Goal: Obtain resource: Download file/media

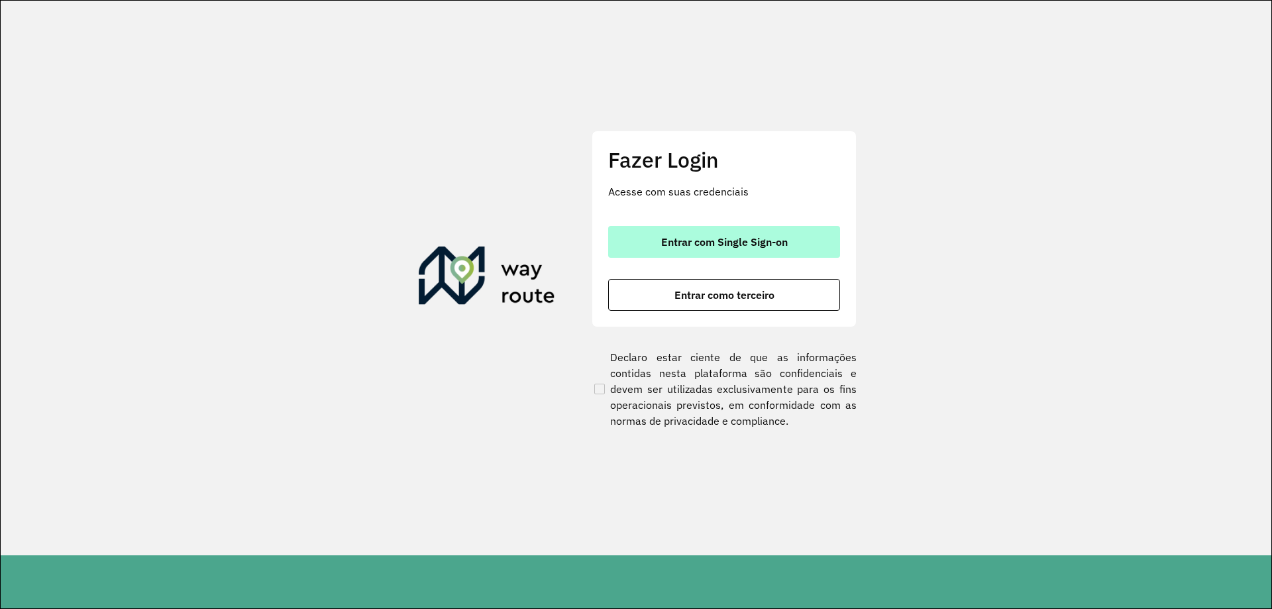
click at [625, 250] on button "Entrar com Single Sign-on" at bounding box center [724, 242] width 232 height 32
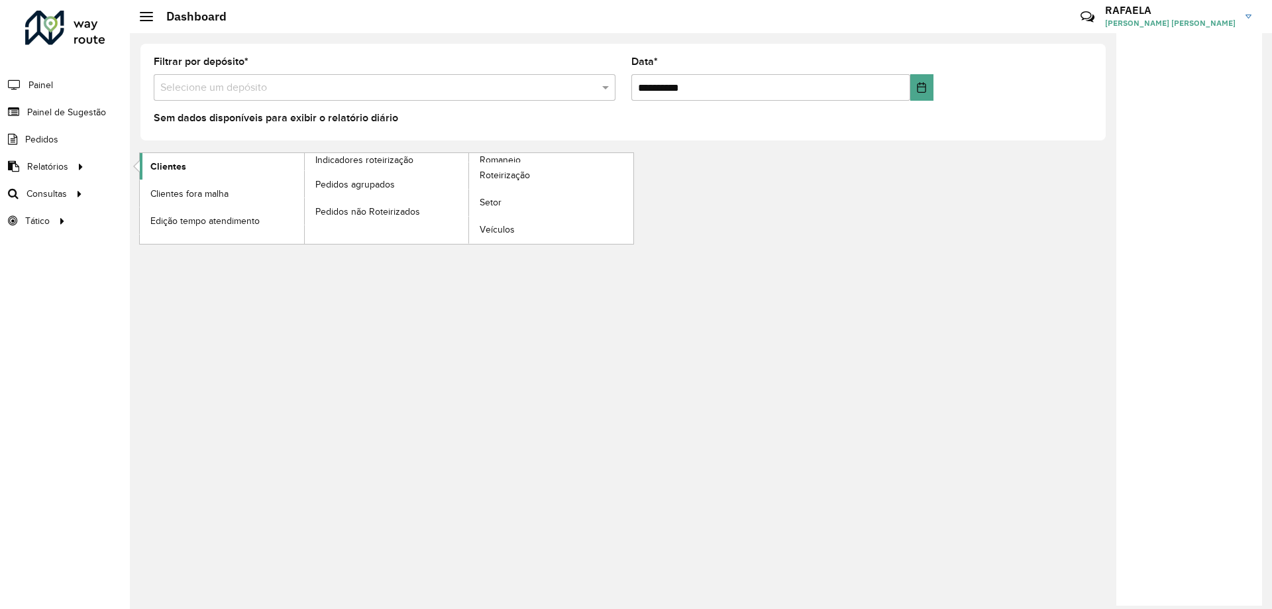
click at [154, 168] on span "Clientes" at bounding box center [168, 167] width 36 height 14
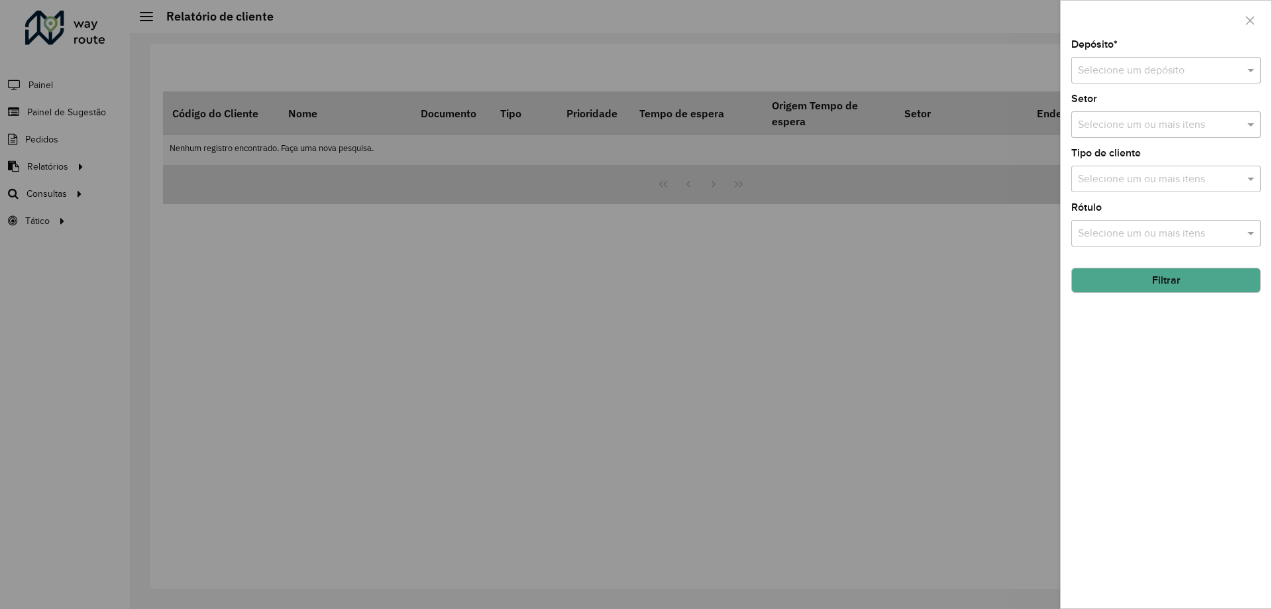
click at [1206, 74] on input "text" at bounding box center [1153, 71] width 150 height 16
click at [1146, 136] on span "CDD Campinas" at bounding box center [1112, 130] width 70 height 11
click at [1153, 292] on button "Filtrar" at bounding box center [1165, 280] width 189 height 25
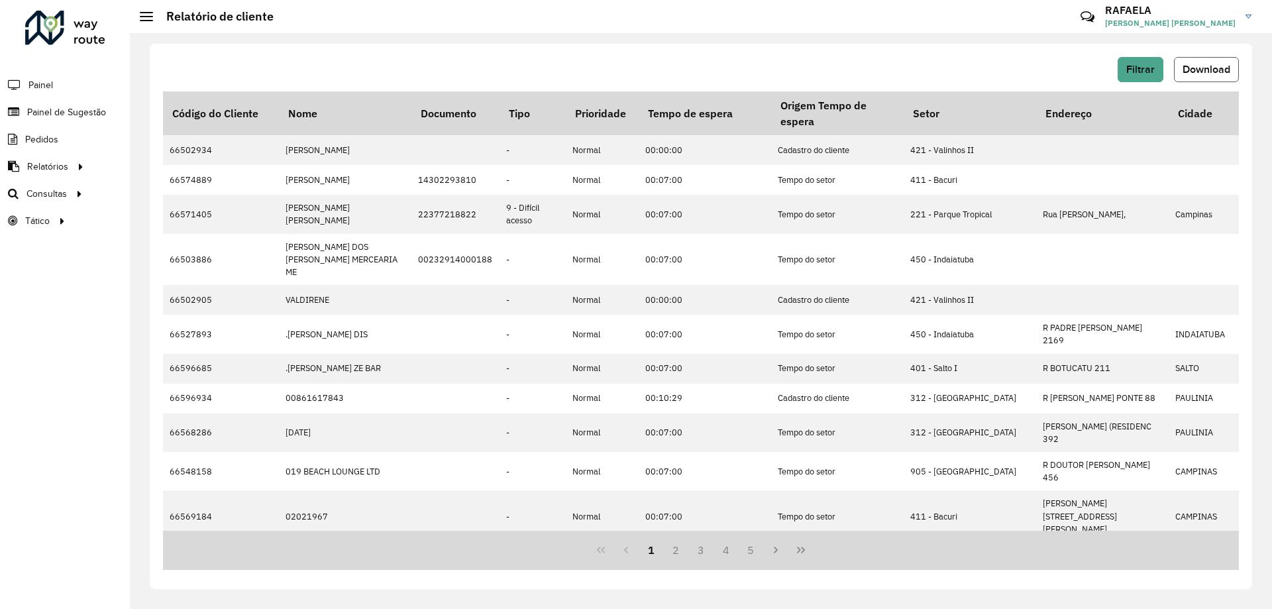
click at [1222, 68] on span "Download" at bounding box center [1207, 69] width 48 height 11
